Goal: Information Seeking & Learning: Learn about a topic

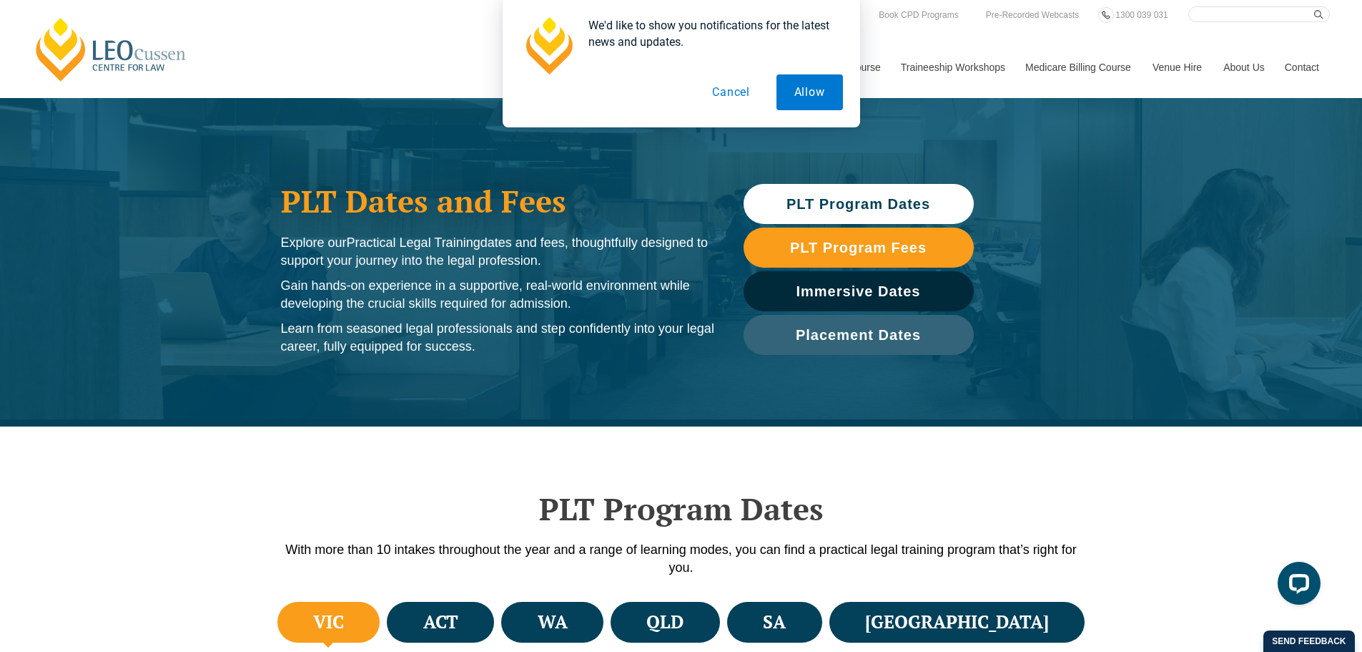
click at [735, 95] on button "Cancel" at bounding box center [731, 92] width 74 height 36
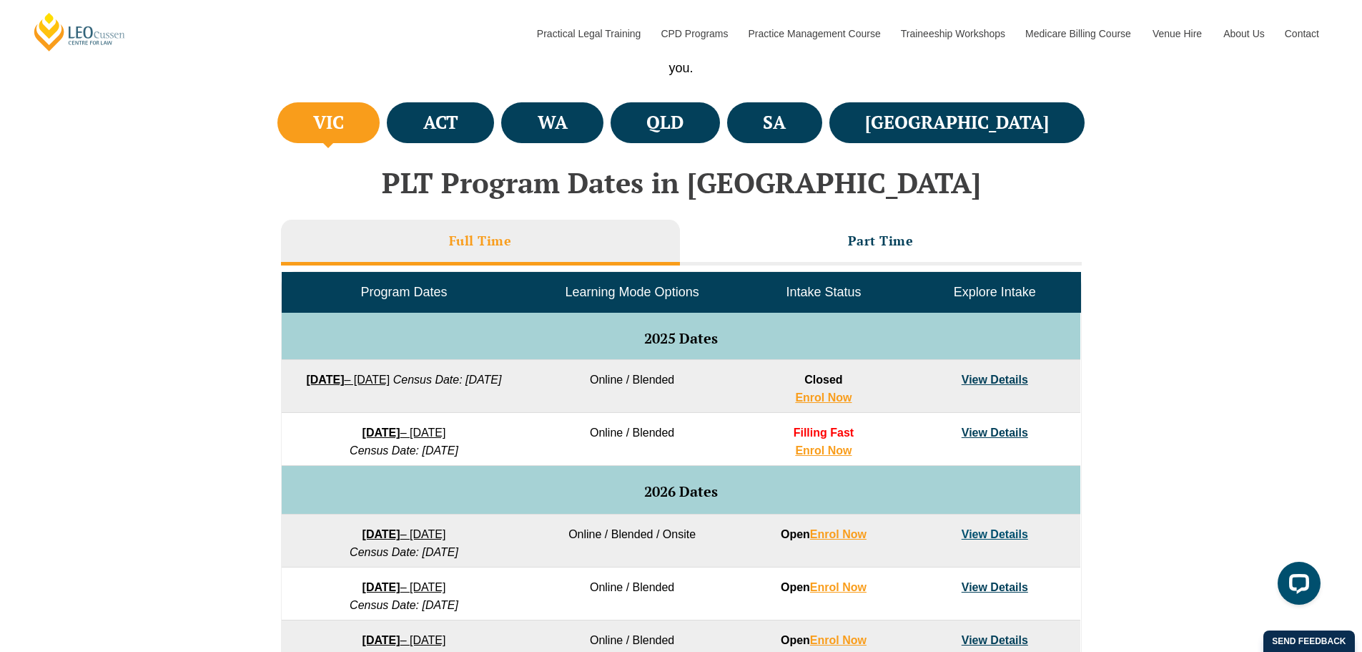
scroll to position [501, 0]
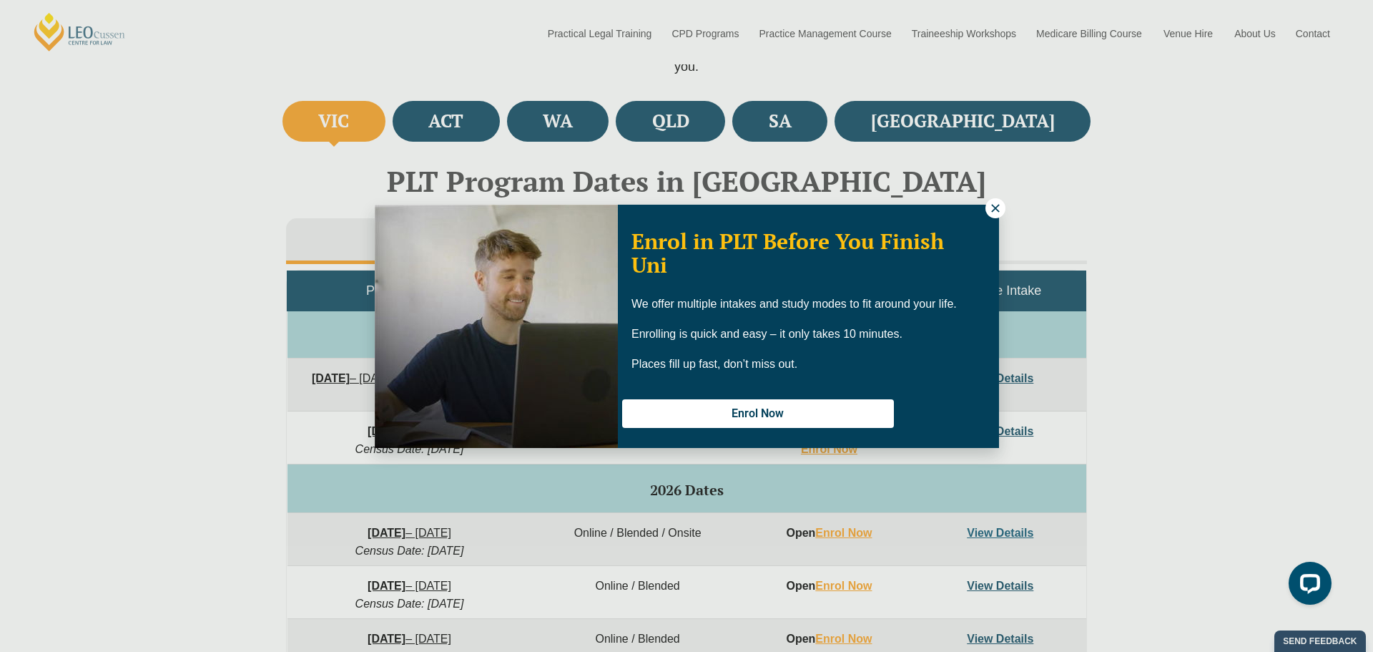
click at [990, 209] on icon at bounding box center [995, 208] width 13 height 13
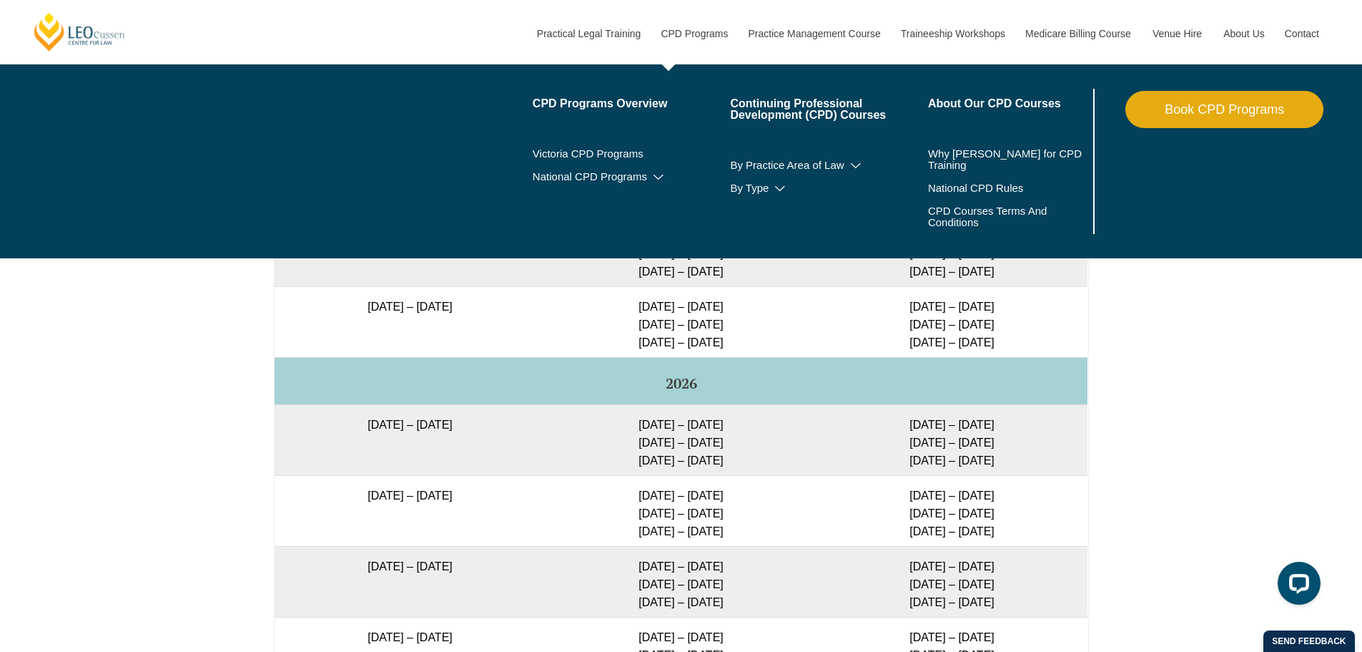
scroll to position [2289, 0]
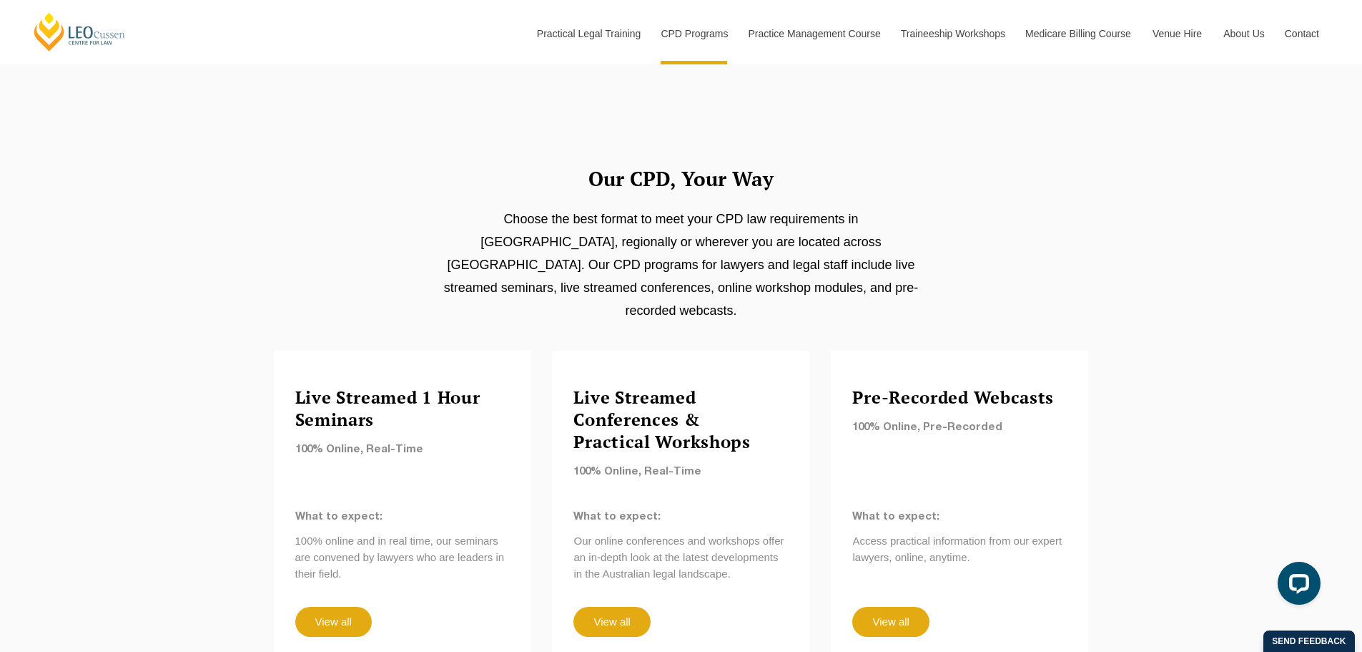
scroll to position [1073, 0]
